Goal: Navigation & Orientation: Find specific page/section

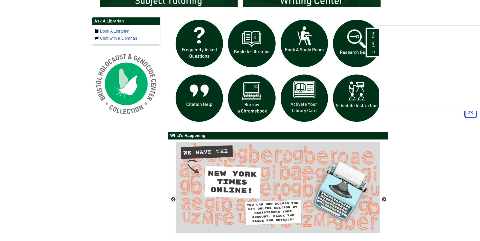
scroll to position [329, 0]
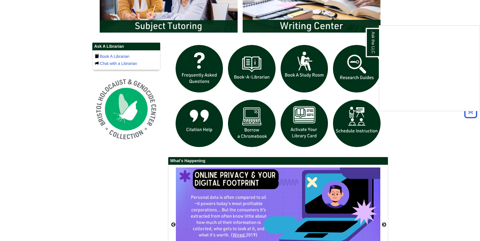
click at [262, 81] on div "Ask the LLC" at bounding box center [240, 120] width 480 height 241
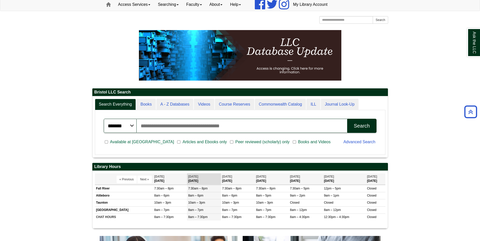
scroll to position [0, 0]
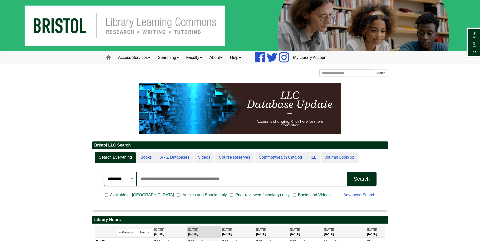
click at [132, 61] on link "Access Services" at bounding box center [134, 57] width 40 height 13
click at [108, 102] on p at bounding box center [240, 108] width 296 height 51
click at [171, 180] on input "Search articles, books, journals & more" at bounding box center [242, 179] width 211 height 14
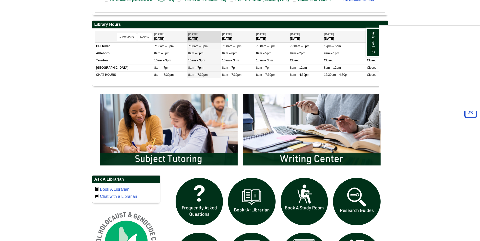
scroll to position [202, 0]
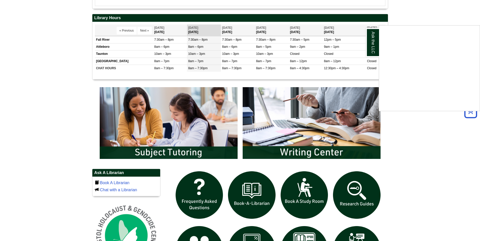
click at [167, 152] on div "Ask the LLC" at bounding box center [240, 120] width 480 height 241
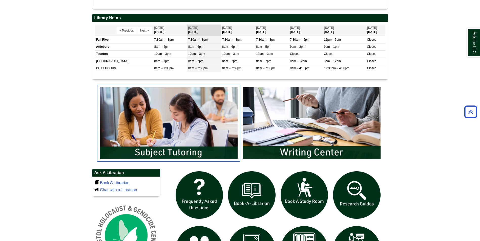
click at [155, 104] on img "slideshow" at bounding box center [168, 123] width 143 height 77
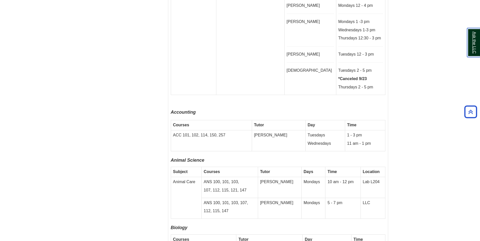
scroll to position [1289, 0]
